Goal: Use online tool/utility

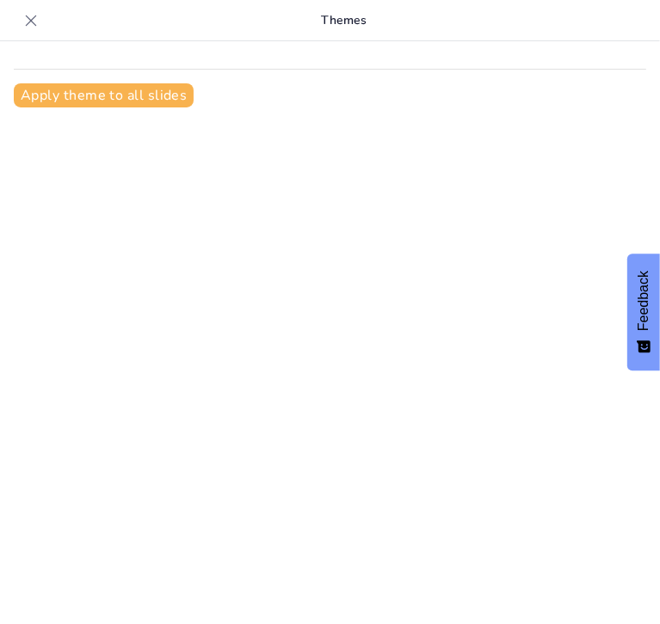
scroll to position [22, 0]
type input "Understanding Socket Programming in [GEOGRAPHIC_DATA]: A Comprehensive Guide"
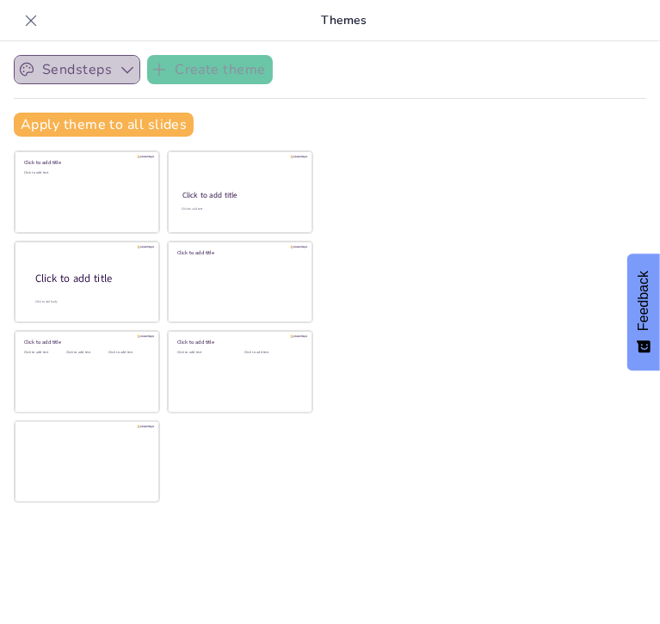
click at [108, 71] on button "Sendsteps" at bounding box center [77, 69] width 126 height 29
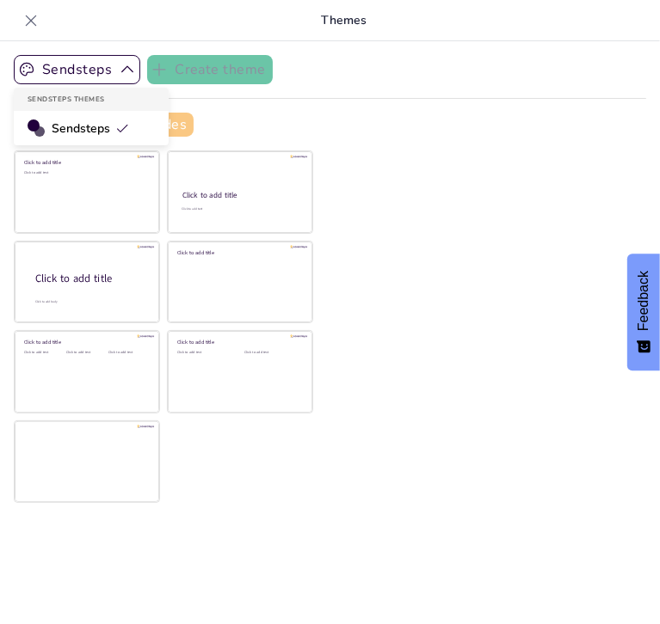
click at [96, 121] on span "Sendsteps" at bounding box center [90, 128] width 77 height 16
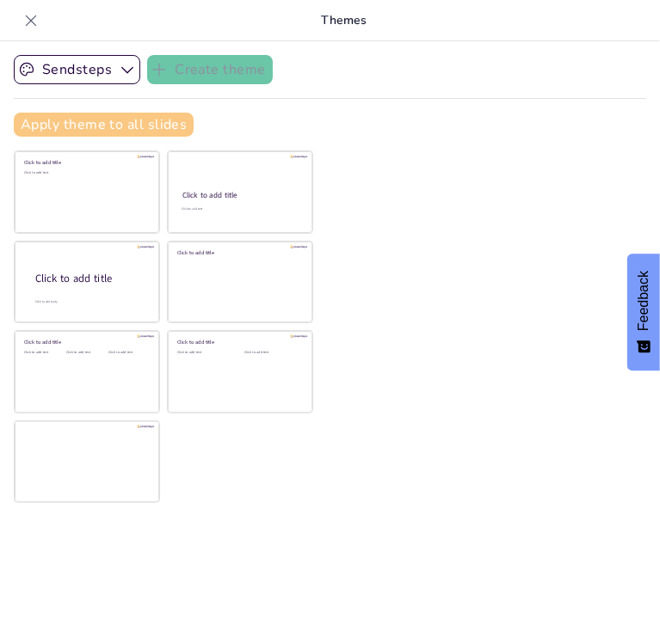
click at [135, 114] on button "Apply theme to all slides" at bounding box center [104, 125] width 180 height 24
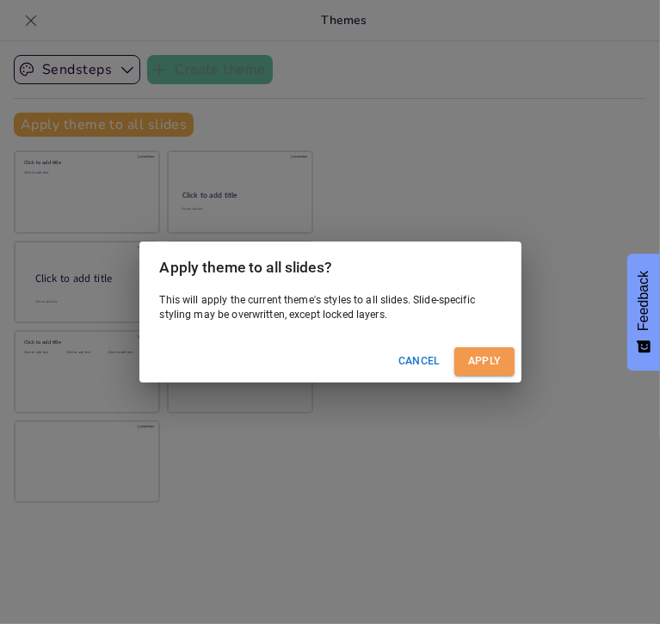
click at [478, 348] on button "Apply" at bounding box center [484, 361] width 60 height 28
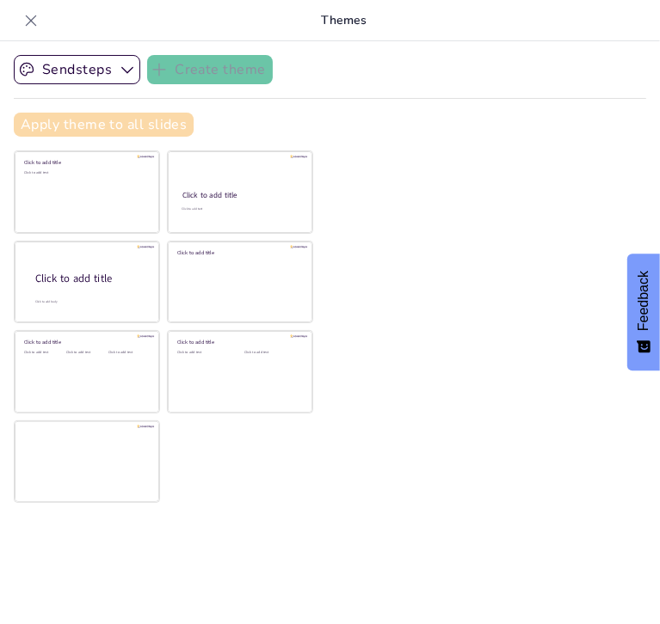
click at [77, 123] on button "Apply theme to all slides" at bounding box center [104, 125] width 180 height 24
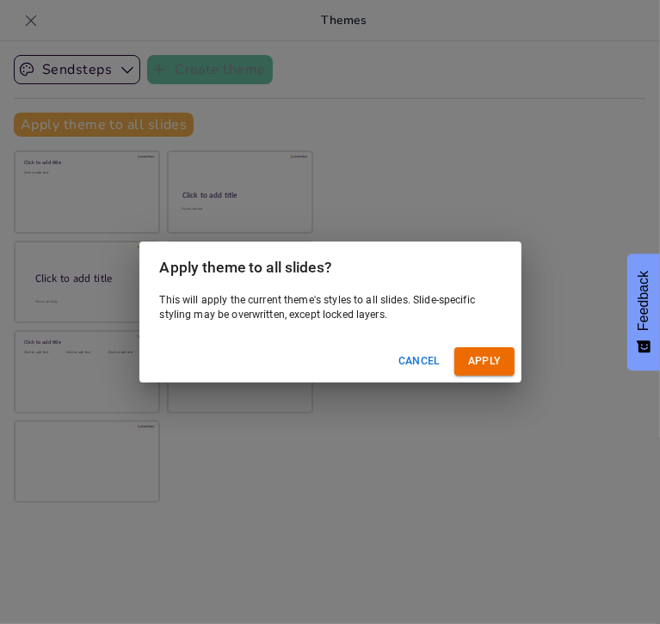
click at [476, 359] on button "Apply" at bounding box center [484, 361] width 60 height 28
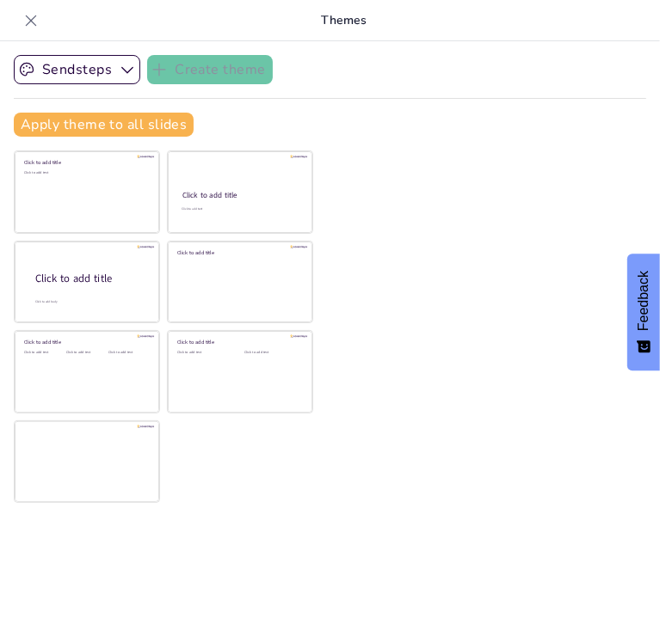
click at [22, 26] on icon at bounding box center [30, 20] width 17 height 17
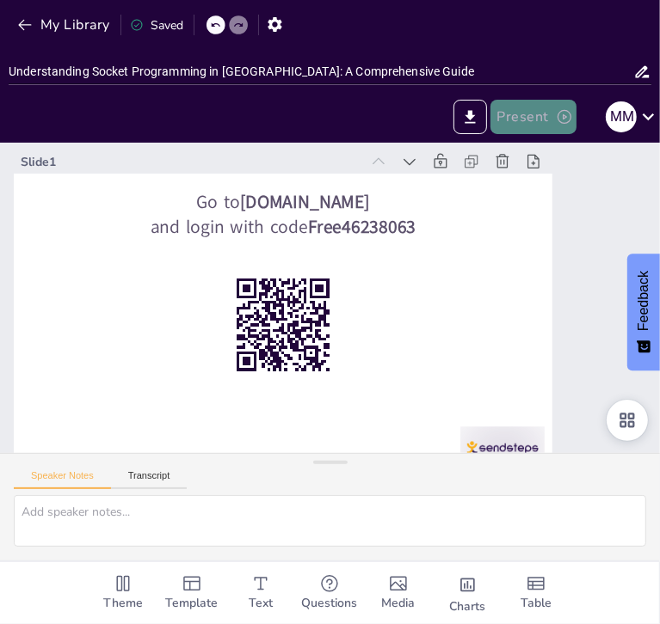
click at [554, 116] on button "Present" at bounding box center [533, 117] width 86 height 34
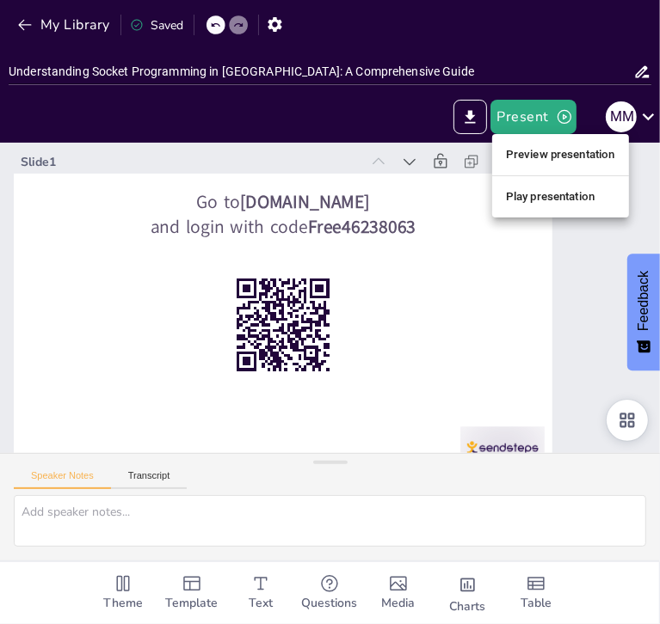
click at [553, 189] on li "Play presentation" at bounding box center [560, 197] width 137 height 28
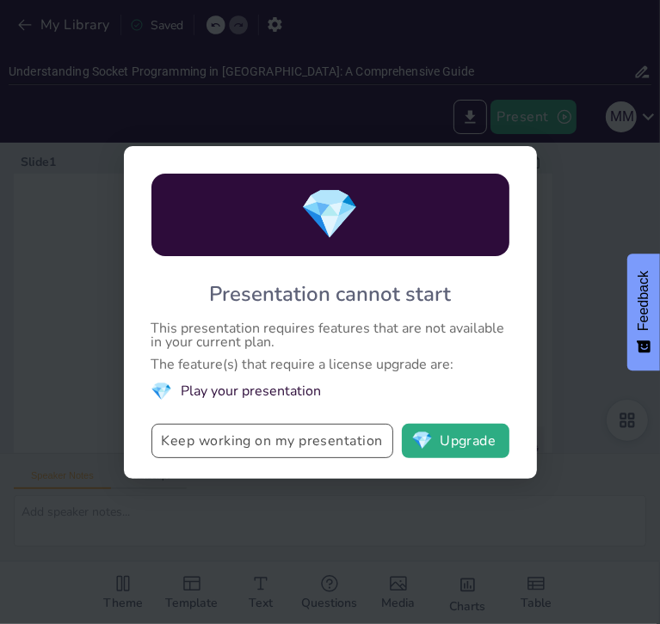
click at [353, 434] on button "Keep working on my presentation" at bounding box center [272, 441] width 242 height 34
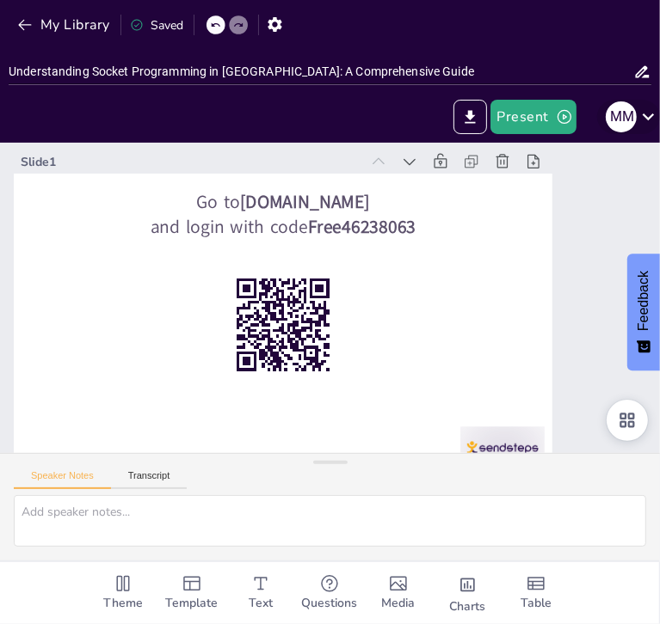
click at [647, 114] on icon at bounding box center [647, 116] width 23 height 23
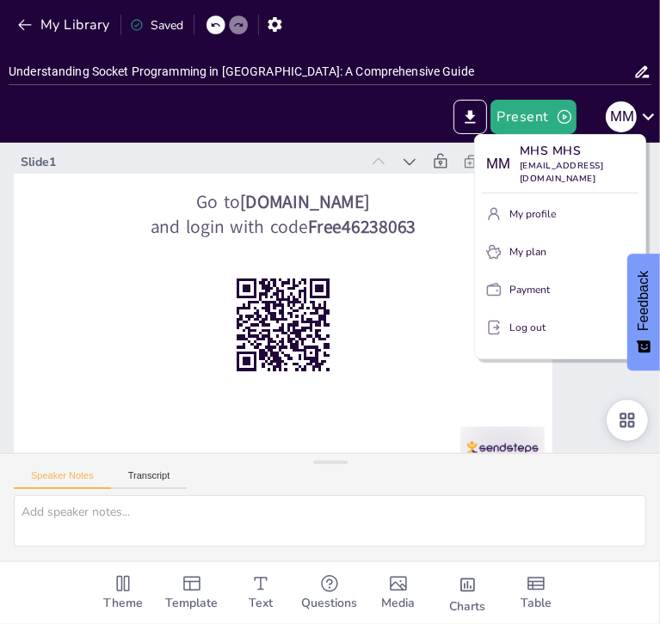
click at [545, 336] on button "Log out" at bounding box center [560, 328] width 157 height 28
